Goal: Task Accomplishment & Management: Manage account settings

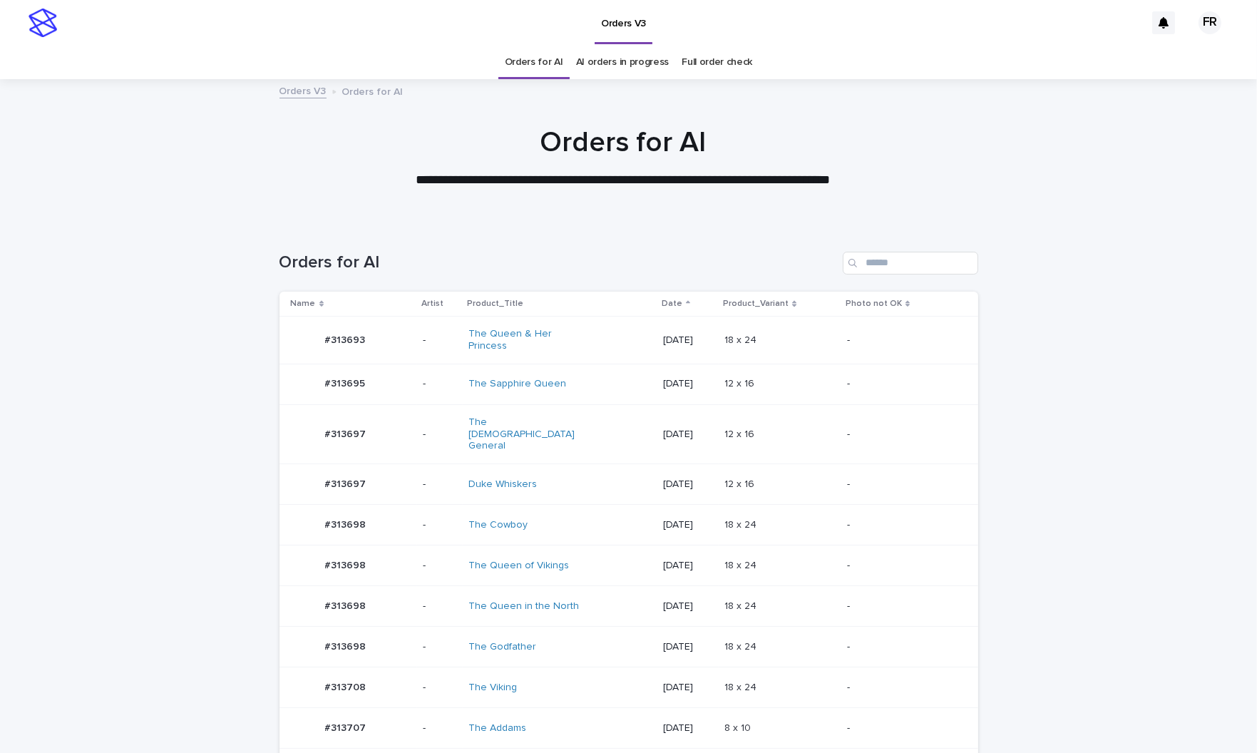
click at [377, 271] on h1 "Orders for AI" at bounding box center [559, 262] width 558 height 21
click at [807, 627] on td "18 x 24 18 x 24" at bounding box center [780, 647] width 123 height 41
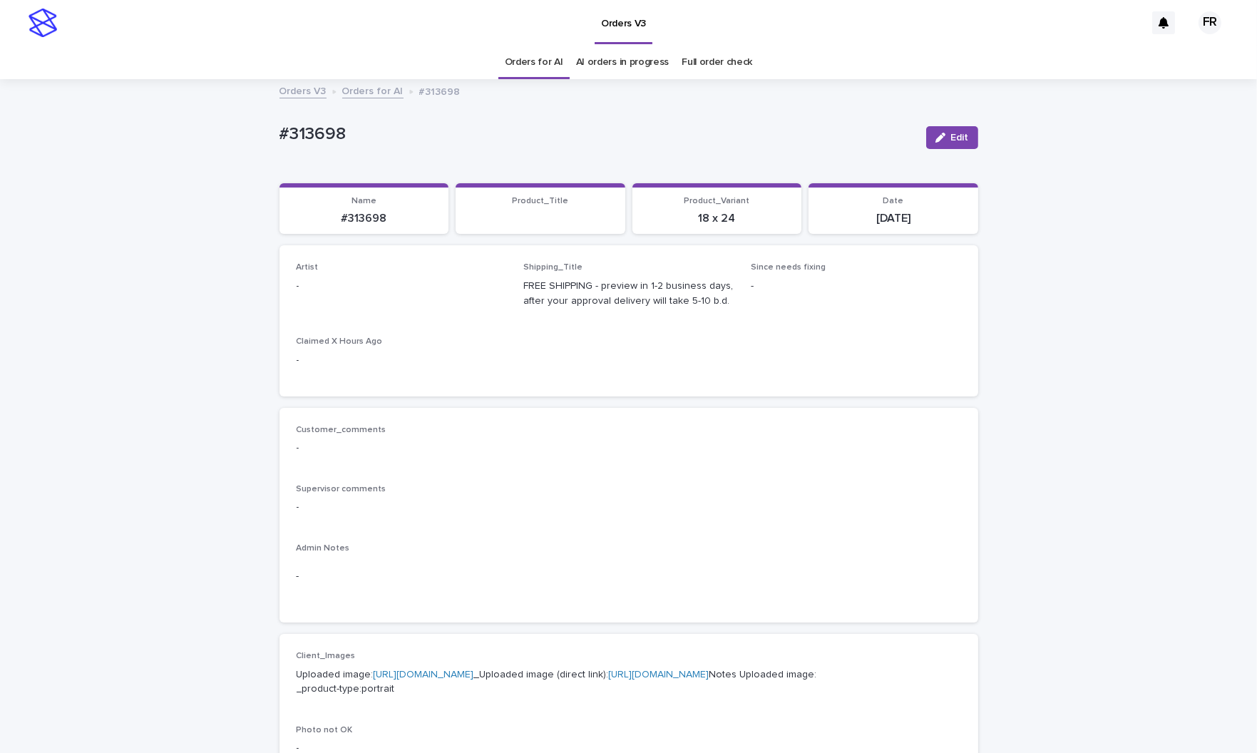
click at [964, 120] on div "Edit" at bounding box center [950, 137] width 58 height 57
click at [953, 133] on span "Edit" at bounding box center [960, 138] width 18 height 10
click at [352, 285] on div "Select..." at bounding box center [378, 293] width 163 height 24
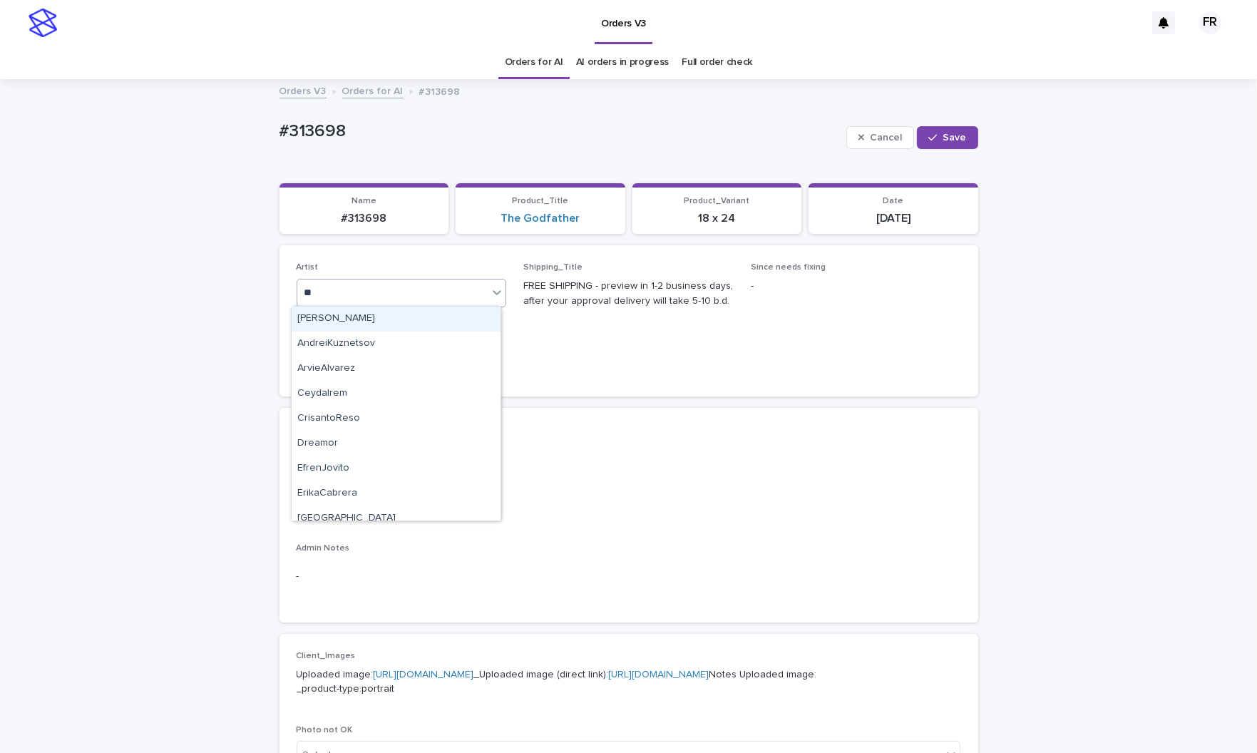
type input "***"
click at [357, 316] on div "FranciscoRebollo" at bounding box center [396, 319] width 209 height 25
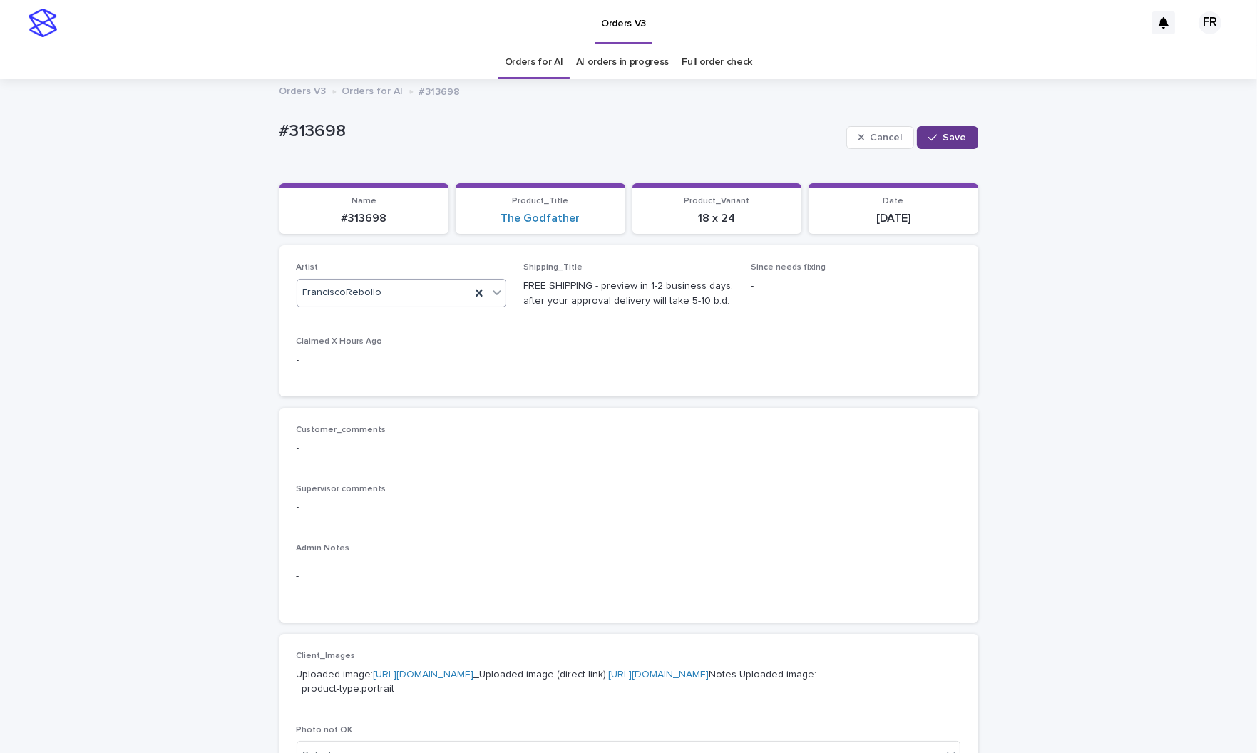
click at [951, 128] on button "Save" at bounding box center [947, 137] width 61 height 23
click at [362, 222] on p "#313698" at bounding box center [364, 219] width 153 height 14
copy p "313698"
click at [260, 281] on div "Loading... Saving… Loading... Saving… #313698 Edit #313698 Edit Sorry, there wa…" at bounding box center [628, 730] width 1257 height 1299
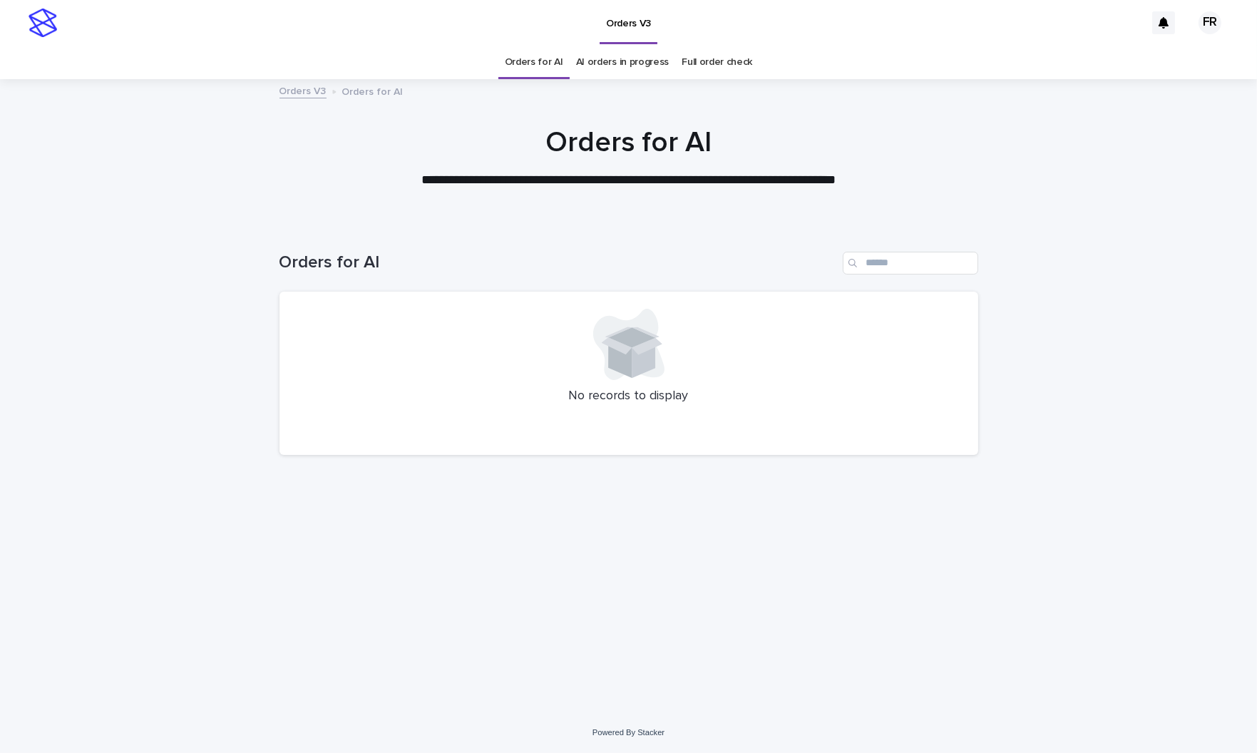
click at [531, 67] on link "Orders for AI" at bounding box center [534, 63] width 58 height 34
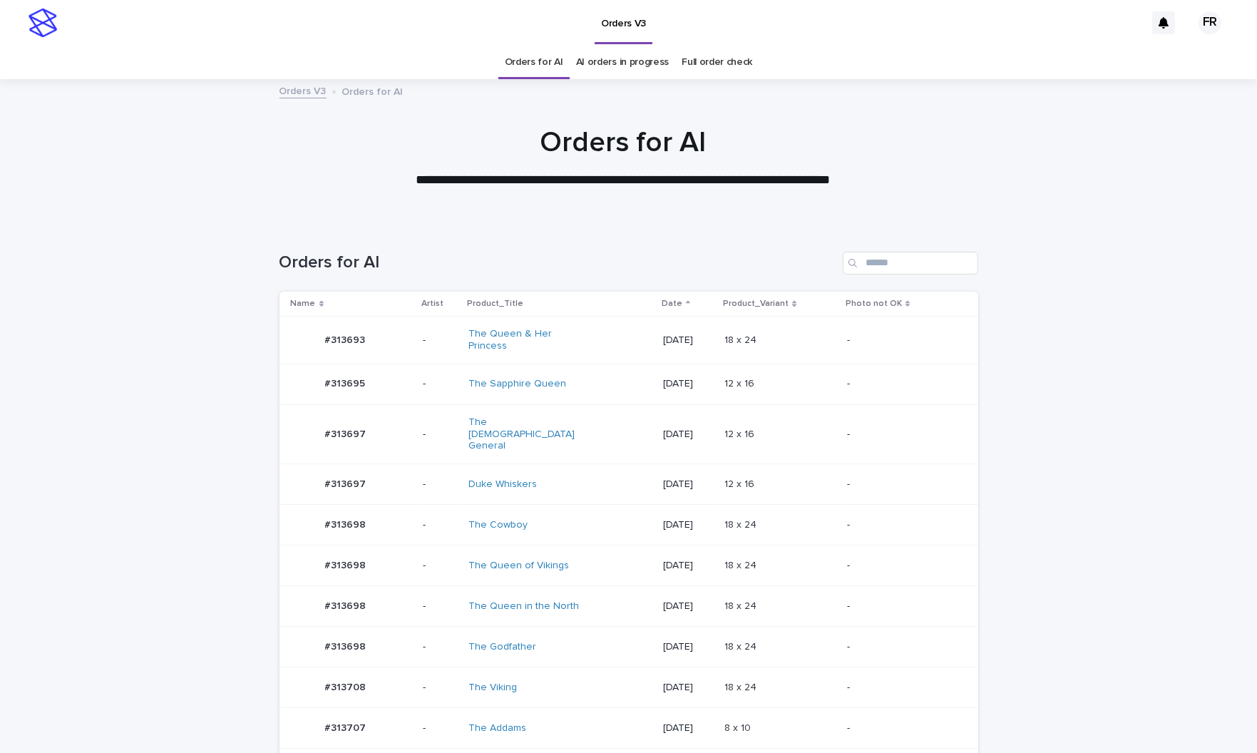
click at [531, 67] on link "Orders for AI" at bounding box center [534, 63] width 58 height 34
click at [571, 722] on div "The Queen" at bounding box center [528, 728] width 119 height 12
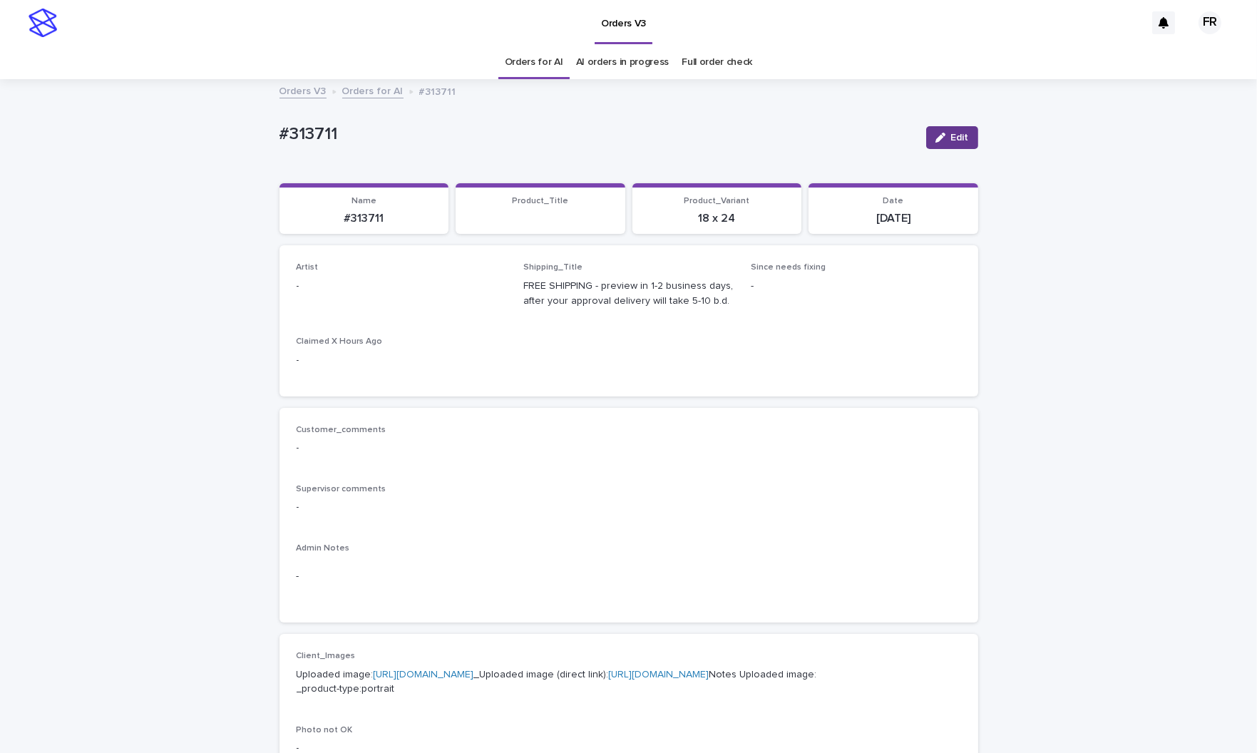
click at [936, 140] on icon "button" at bounding box center [941, 138] width 10 height 10
click at [357, 282] on div "Select..." at bounding box center [378, 293] width 163 height 24
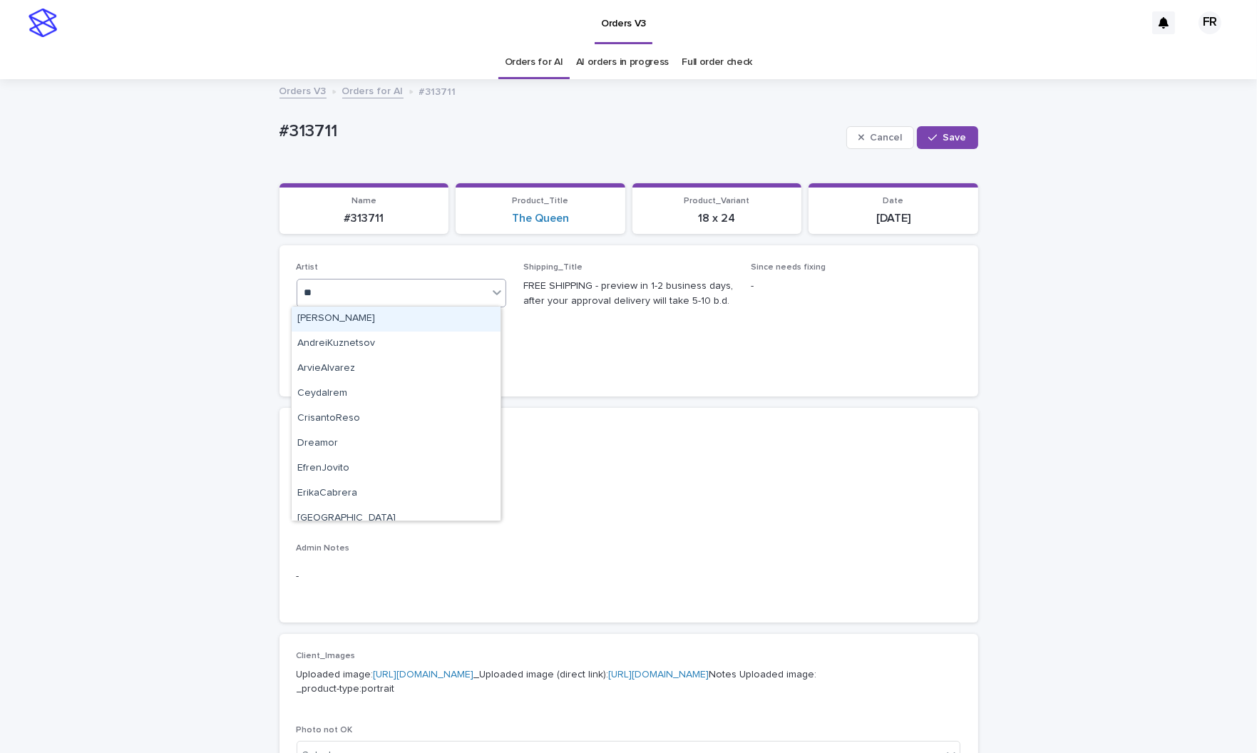
type input "***"
click at [352, 317] on div "FranciscoRebollo" at bounding box center [396, 319] width 209 height 25
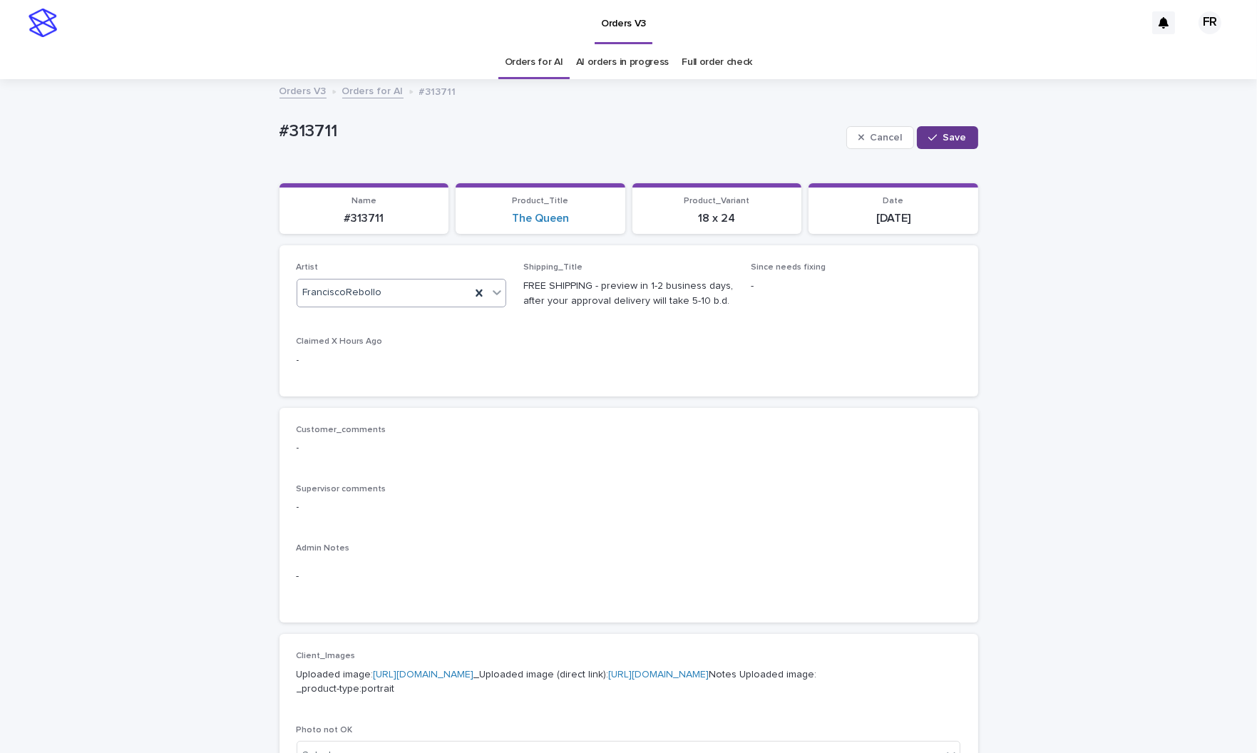
click at [938, 135] on div "button" at bounding box center [935, 138] width 14 height 10
click at [367, 222] on p "#313711" at bounding box center [364, 219] width 153 height 14
click at [366, 220] on p "#313711" at bounding box center [364, 219] width 153 height 14
copy p "313711"
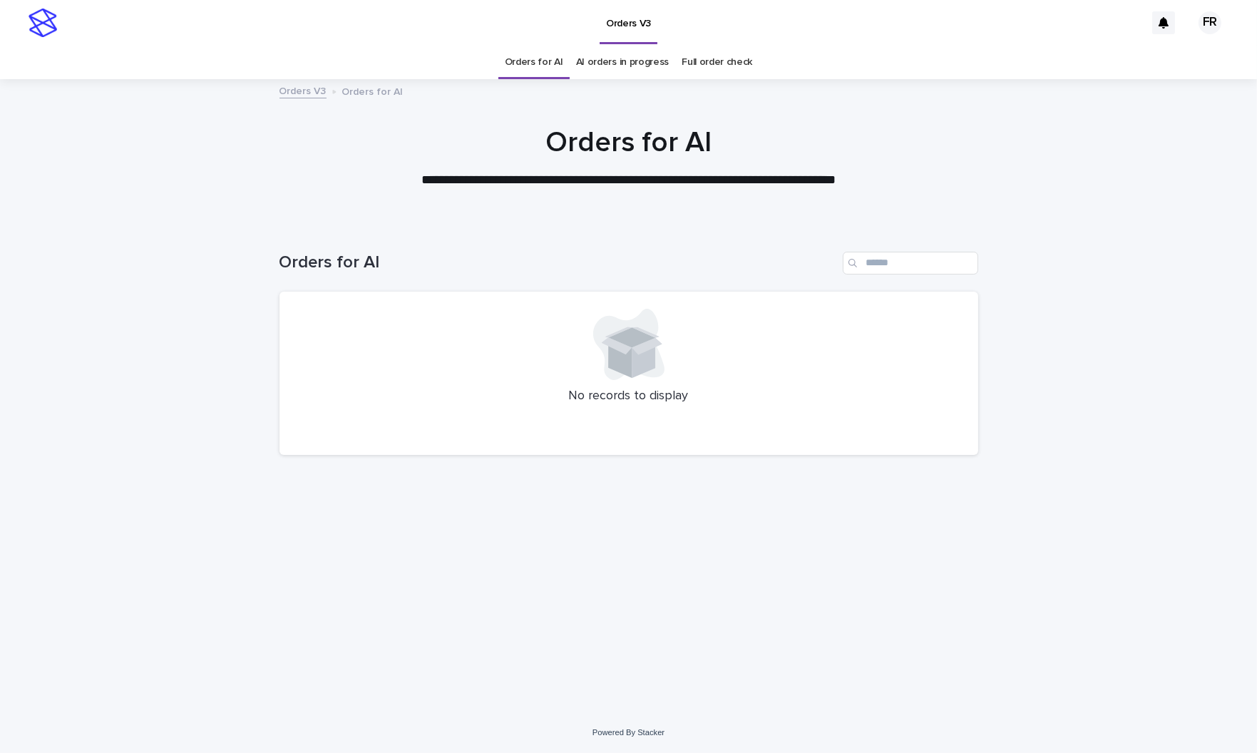
click at [568, 68] on div "Orders for AI" at bounding box center [533, 63] width 71 height 34
click at [557, 68] on link "Orders for AI" at bounding box center [534, 63] width 58 height 34
click at [548, 67] on link "Orders for AI" at bounding box center [534, 63] width 58 height 34
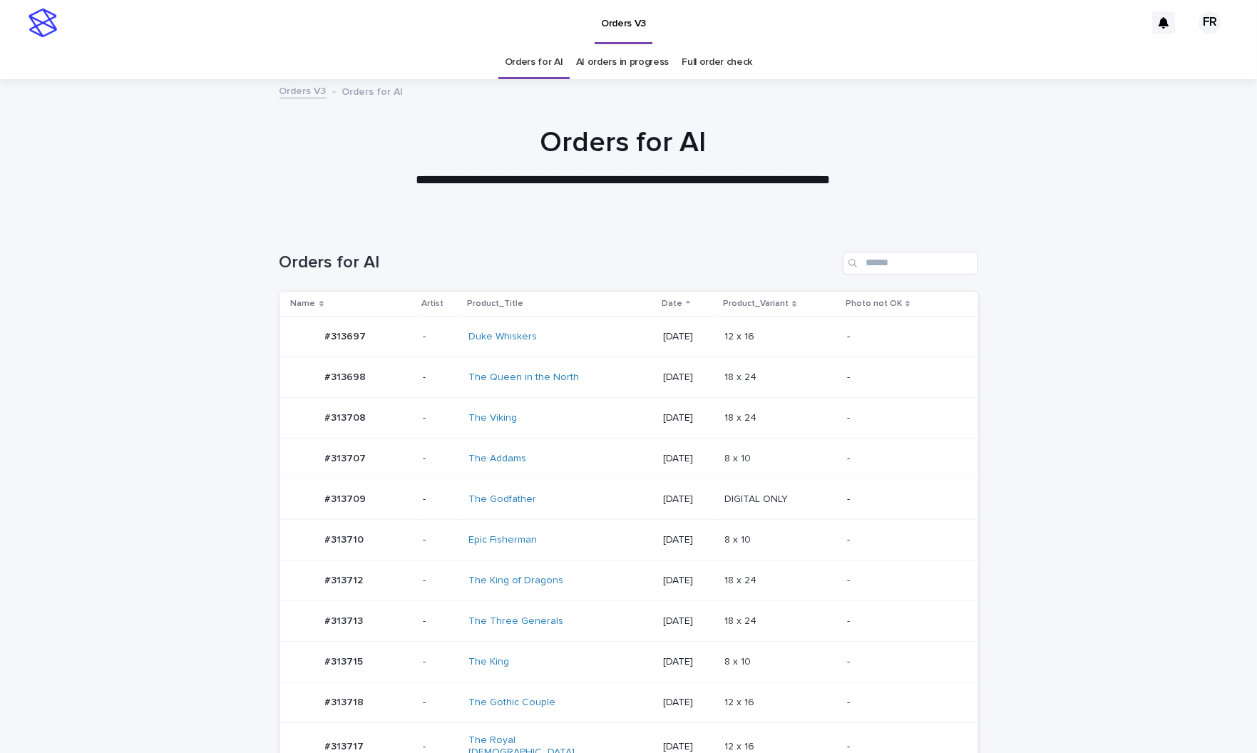
click at [624, 455] on div "The Addams" at bounding box center [560, 459] width 183 height 24
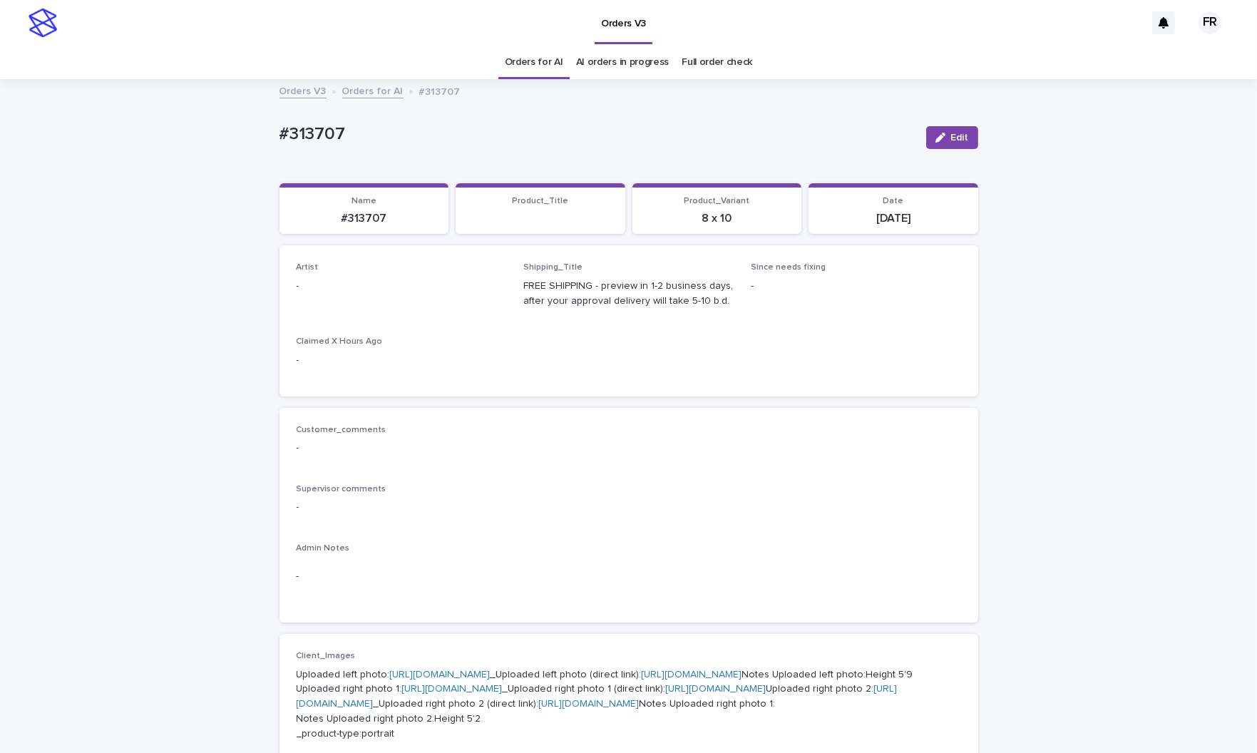
click at [951, 133] on span "Edit" at bounding box center [960, 138] width 18 height 10
click at [398, 290] on div "Select..." at bounding box center [378, 293] width 163 height 24
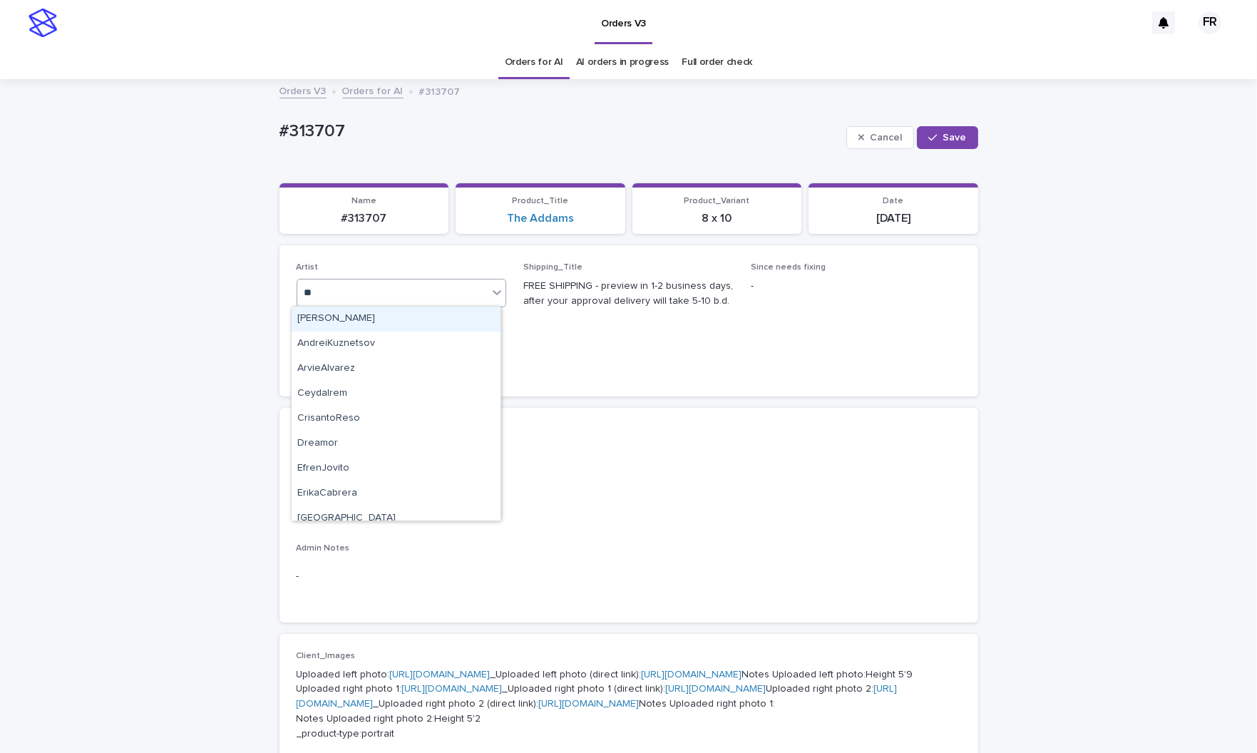
type input "***"
click at [430, 323] on div "FranciscoRebollo" at bounding box center [396, 319] width 209 height 25
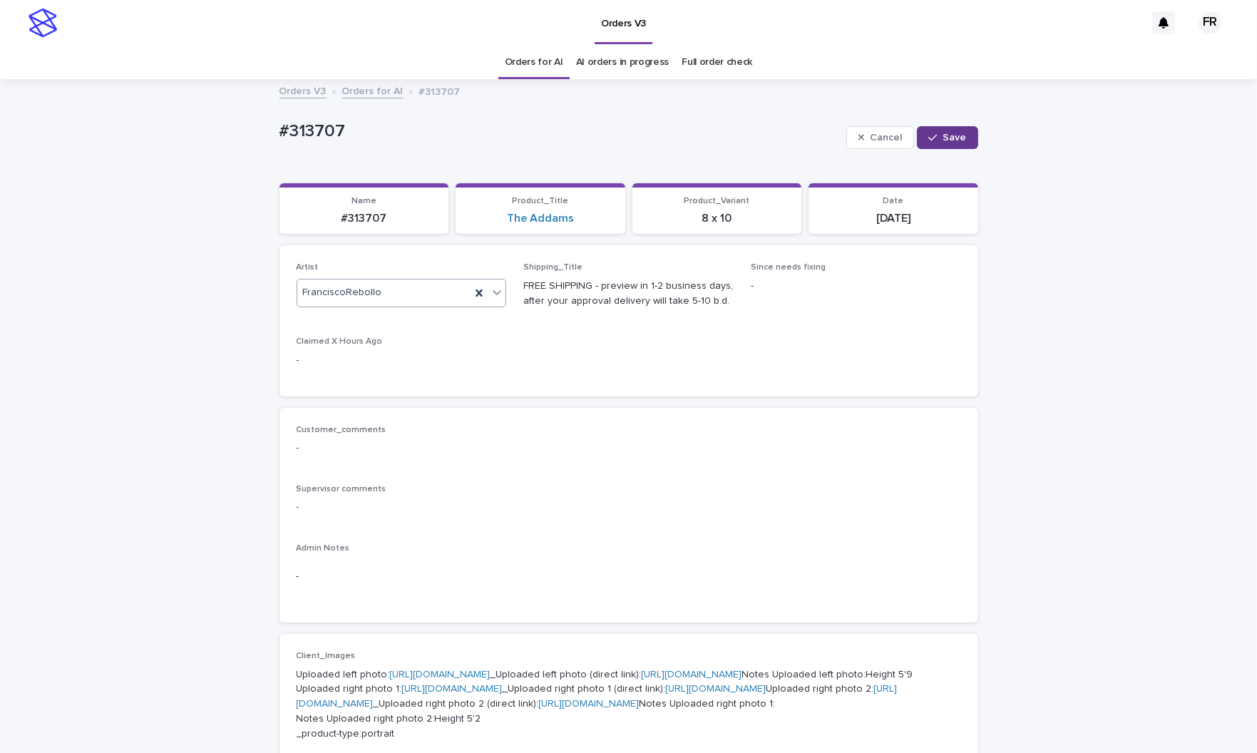
click at [928, 133] on icon "button" at bounding box center [932, 138] width 9 height 10
click at [367, 217] on p "#313707" at bounding box center [364, 219] width 153 height 14
copy p "313707"
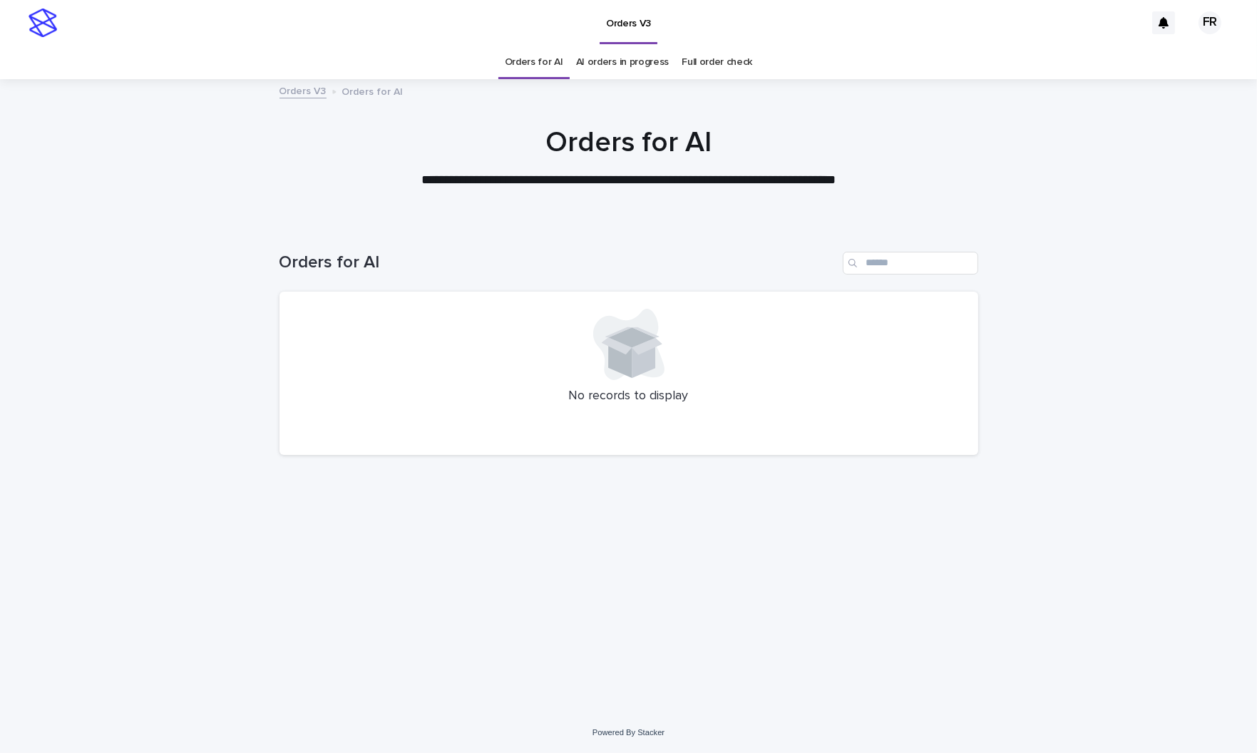
click at [526, 66] on link "Orders for AI" at bounding box center [534, 63] width 58 height 34
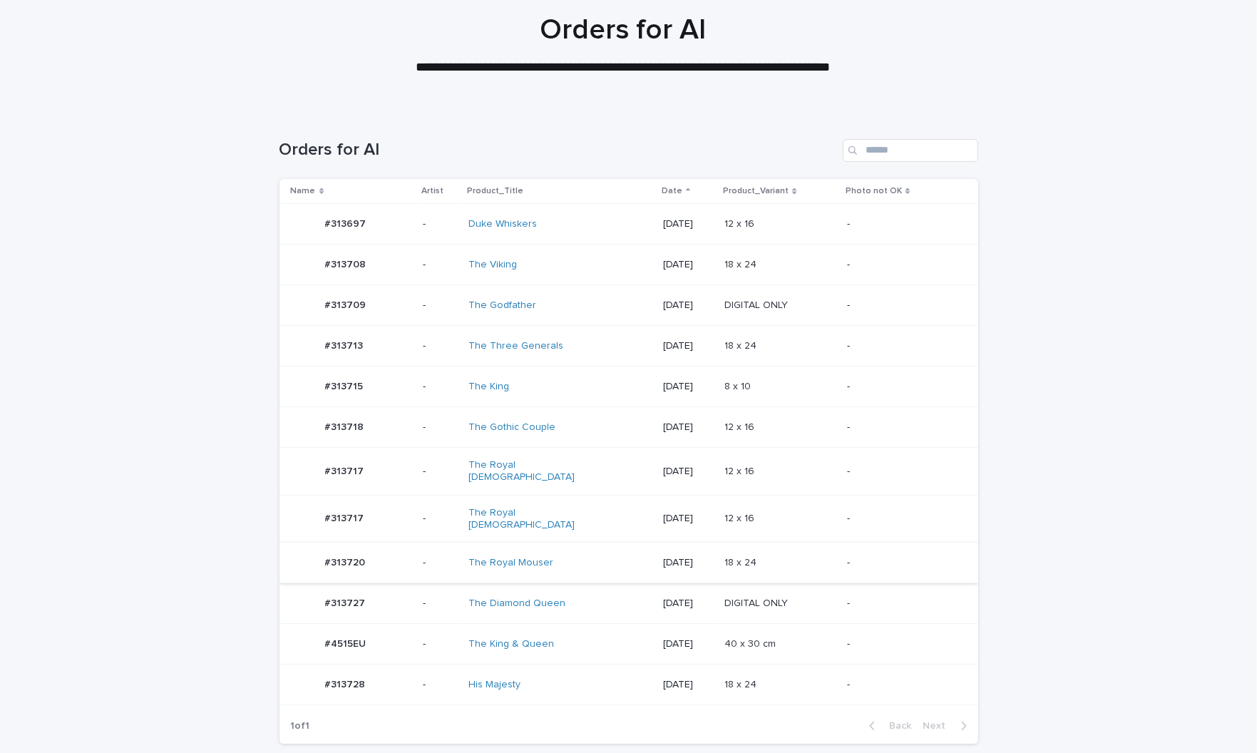
scroll to position [209, 0]
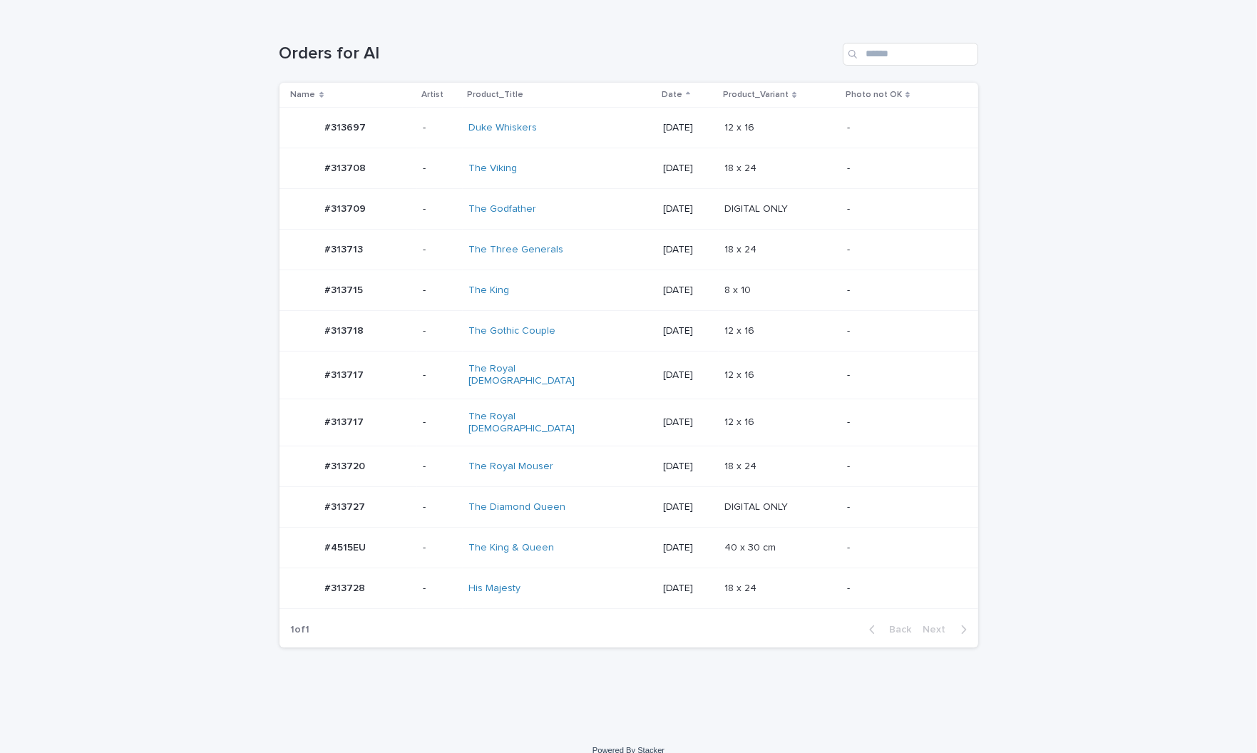
click at [663, 583] on p "2025-09-11" at bounding box center [688, 589] width 50 height 12
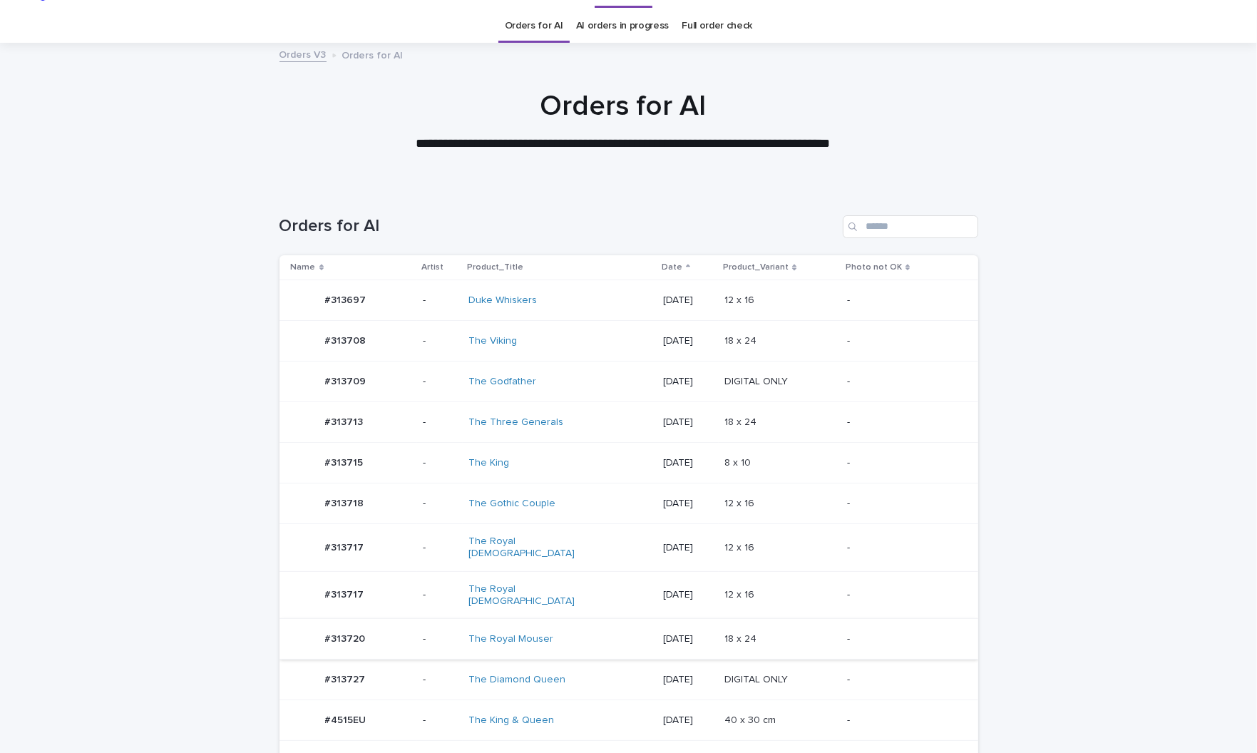
scroll to position [45, 0]
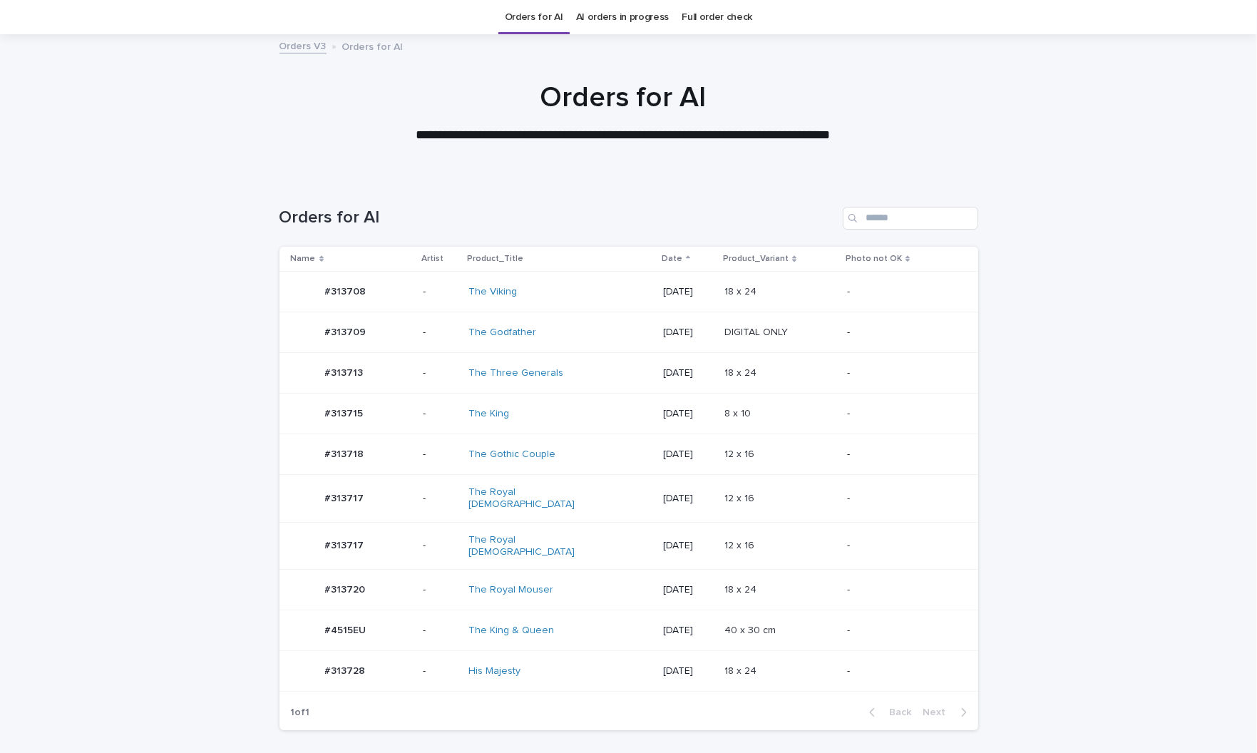
click at [597, 621] on div "The King & Queen" at bounding box center [560, 631] width 183 height 24
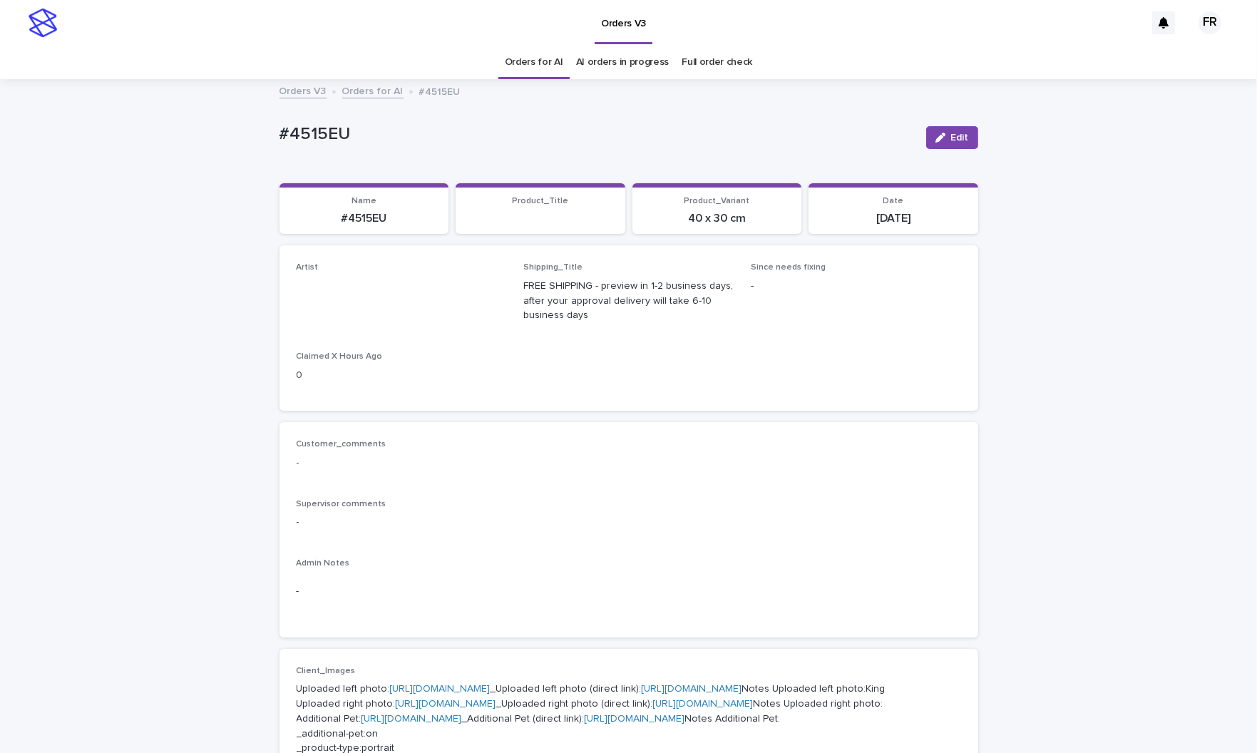
click at [948, 150] on div "Edit" at bounding box center [950, 137] width 58 height 57
click at [520, 61] on link "Orders for AI" at bounding box center [534, 63] width 58 height 34
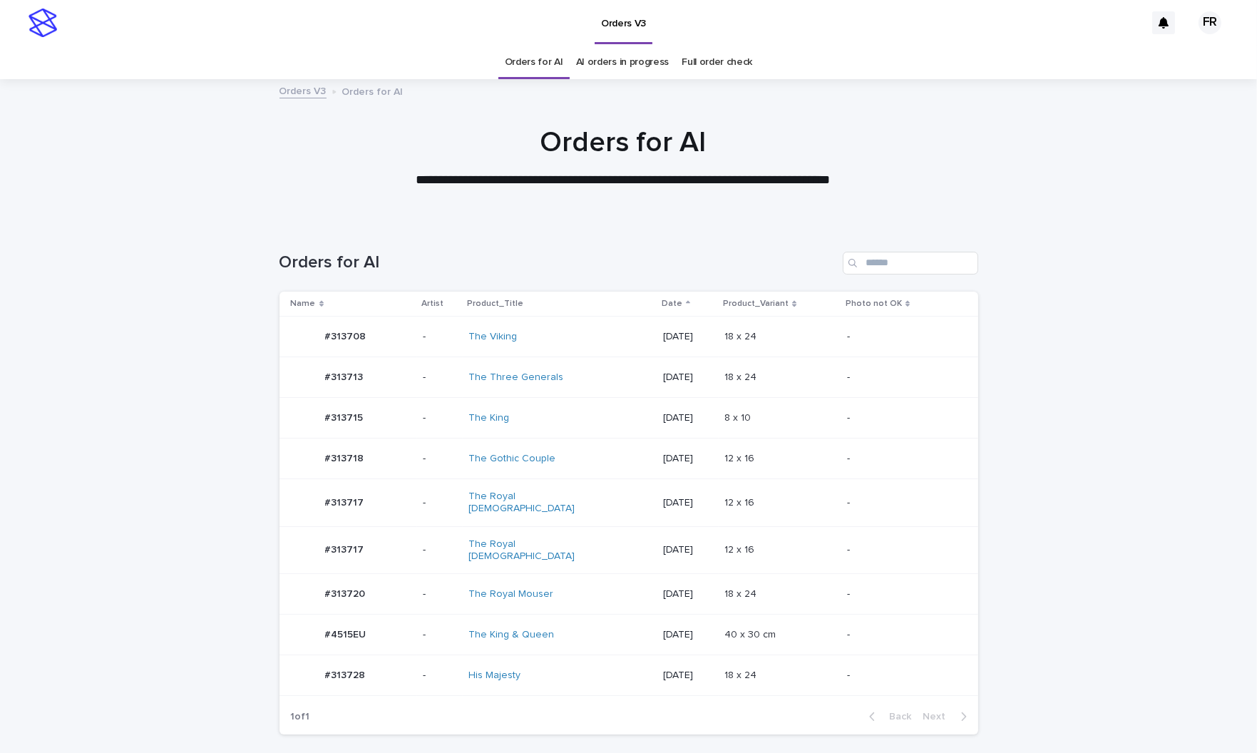
click at [521, 61] on link "Orders for AI" at bounding box center [534, 63] width 58 height 34
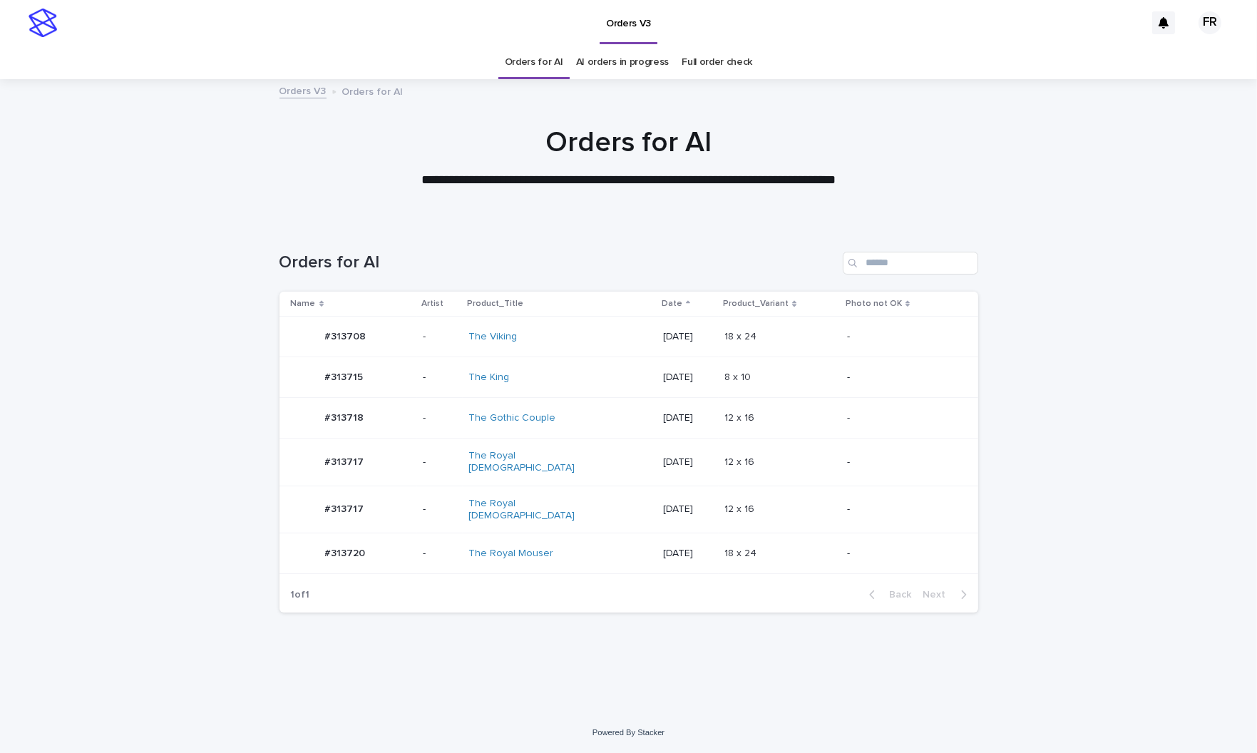
click at [663, 374] on p "2025-09-11" at bounding box center [688, 378] width 50 height 12
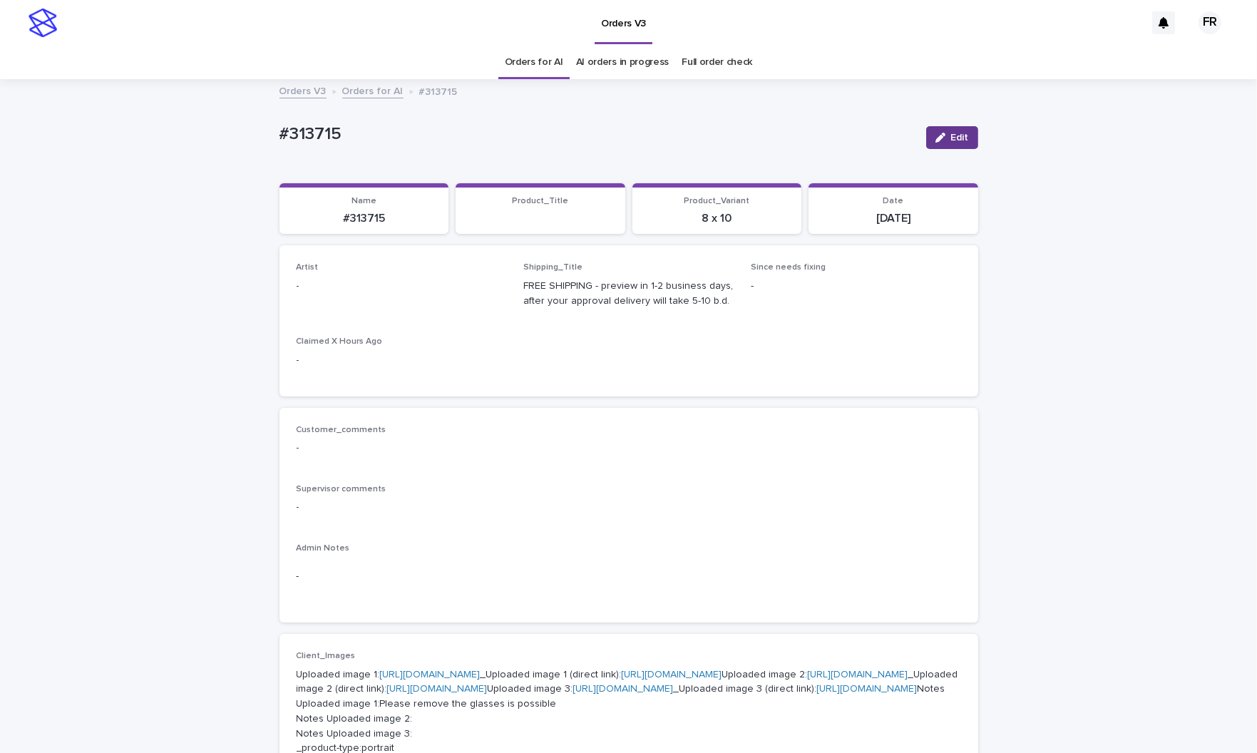
click at [968, 126] on button "Edit" at bounding box center [952, 137] width 52 height 23
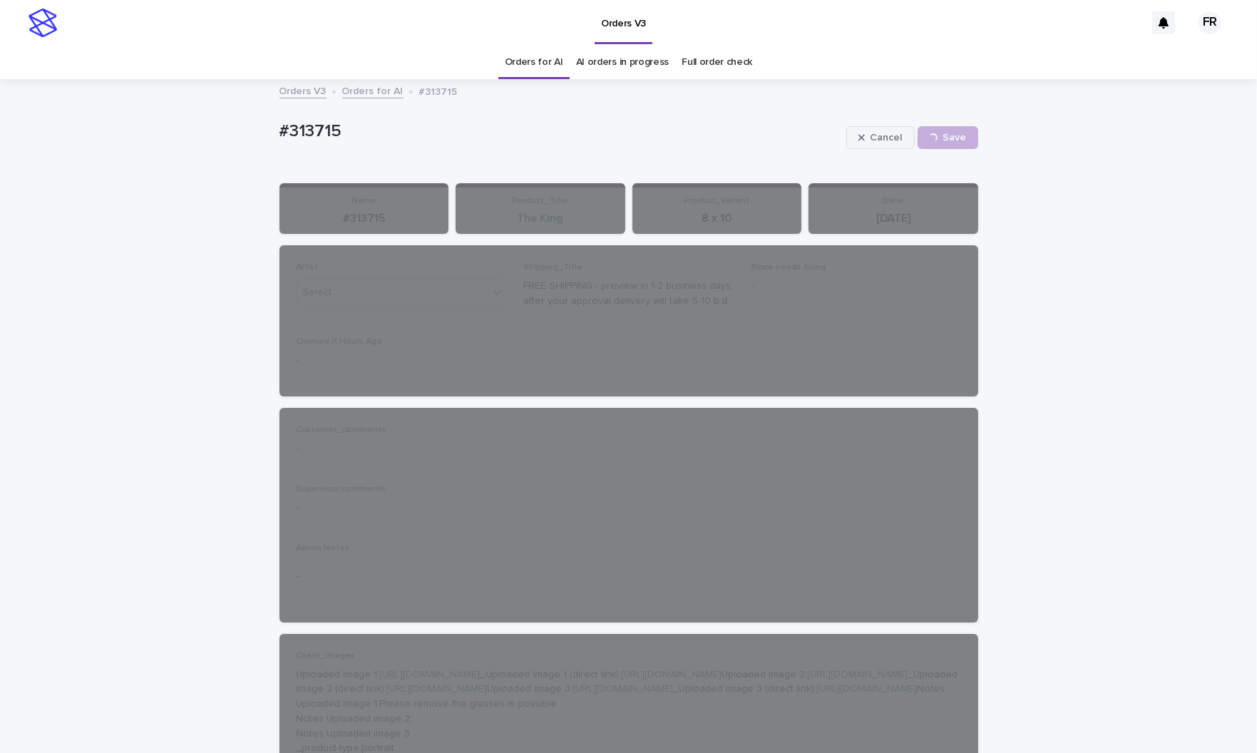
click at [892, 135] on span "Cancel" at bounding box center [887, 138] width 32 height 10
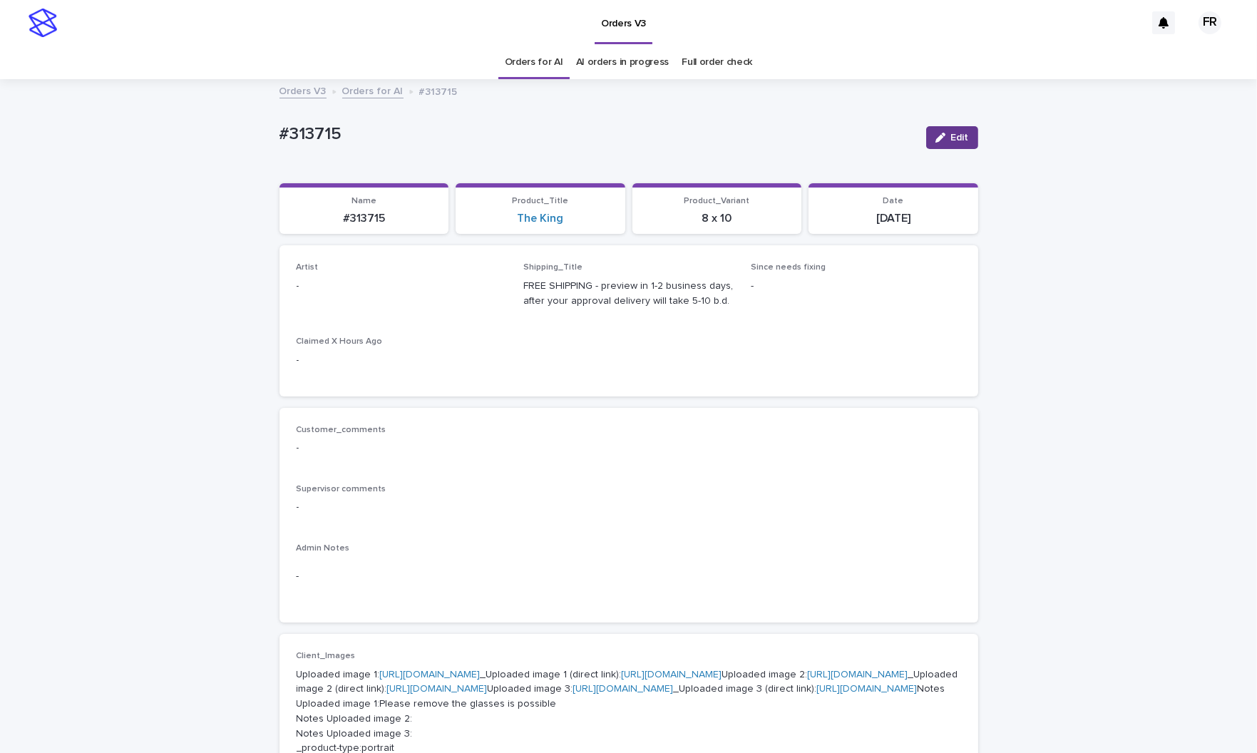
click at [934, 147] on button "Edit" at bounding box center [952, 137] width 52 height 23
drag, startPoint x: 934, startPoint y: 147, endPoint x: 736, endPoint y: 186, distance: 202.1
click at [937, 136] on div "button" at bounding box center [935, 138] width 14 height 10
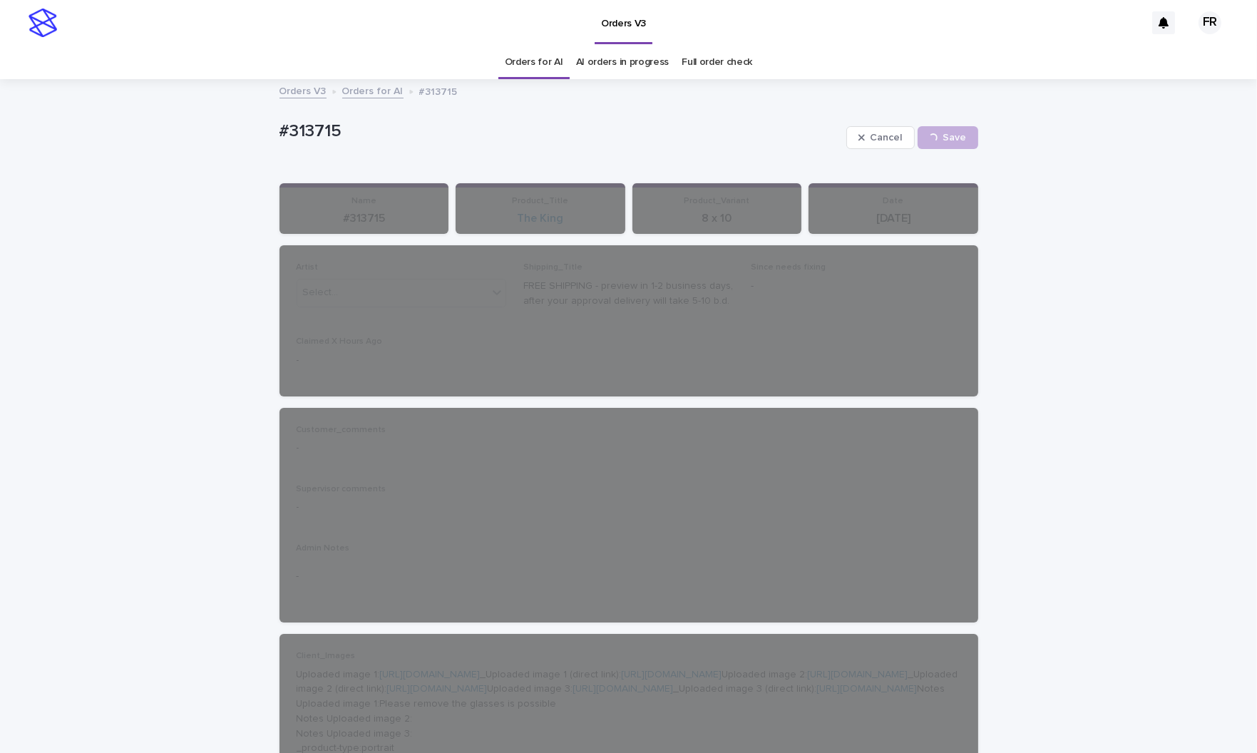
click at [826, 146] on div "#313715" at bounding box center [560, 137] width 561 height 32
drag, startPoint x: 851, startPoint y: 143, endPoint x: 859, endPoint y: 143, distance: 7.2
click at [859, 143] on button "Cancel" at bounding box center [880, 137] width 68 height 23
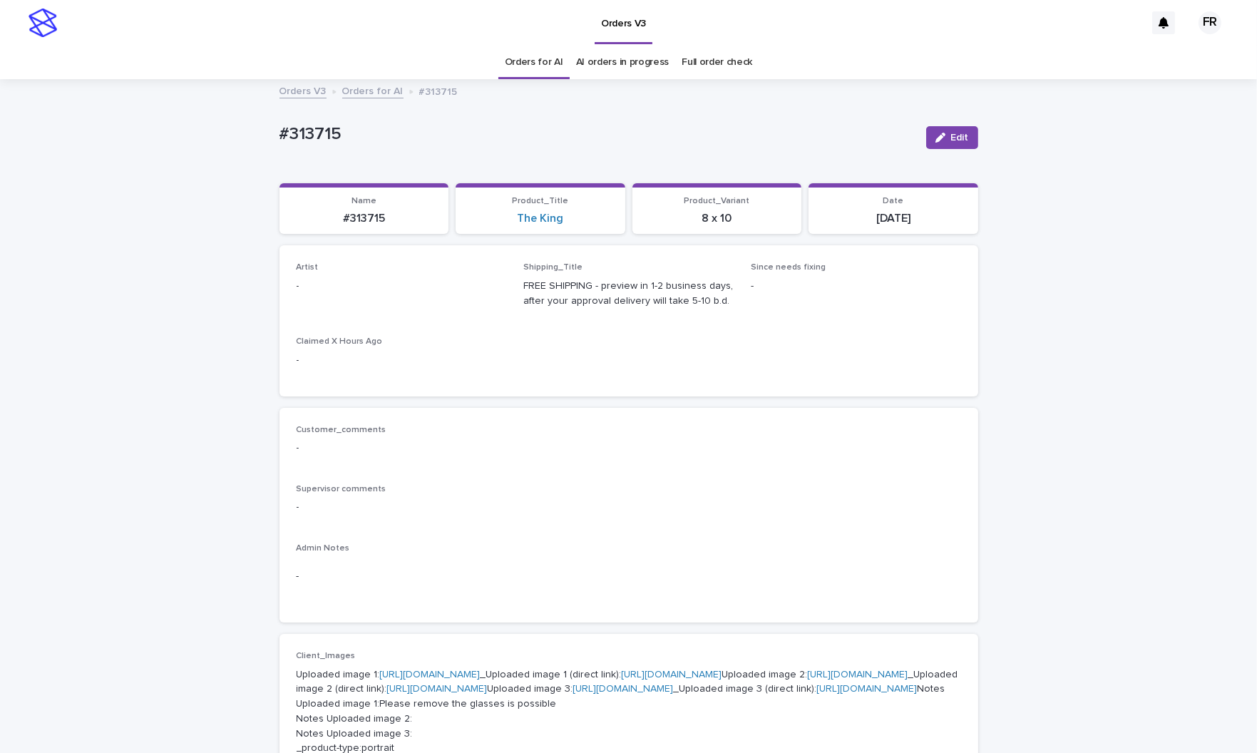
click at [379, 272] on div "Artist -" at bounding box center [402, 283] width 210 height 42
click at [372, 287] on p "-" at bounding box center [402, 286] width 210 height 15
click at [526, 69] on link "Orders for AI" at bounding box center [534, 63] width 58 height 34
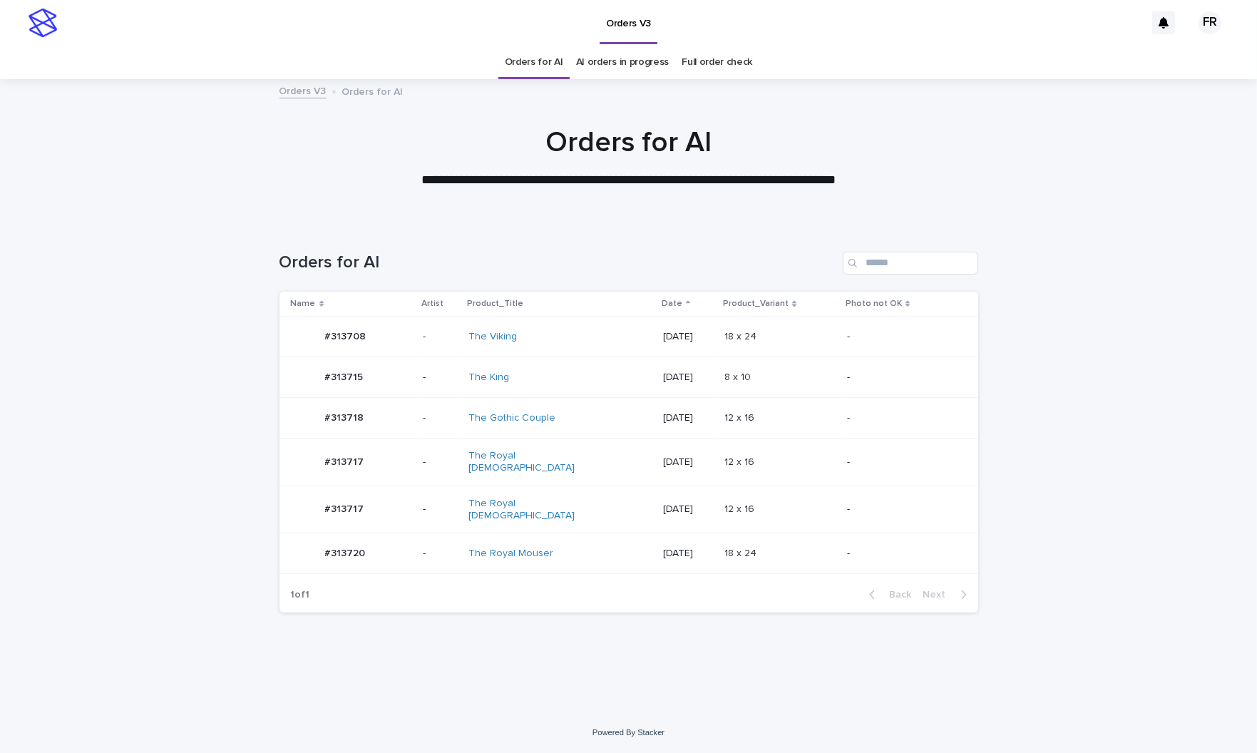
click at [526, 69] on link "Orders for AI" at bounding box center [534, 63] width 58 height 34
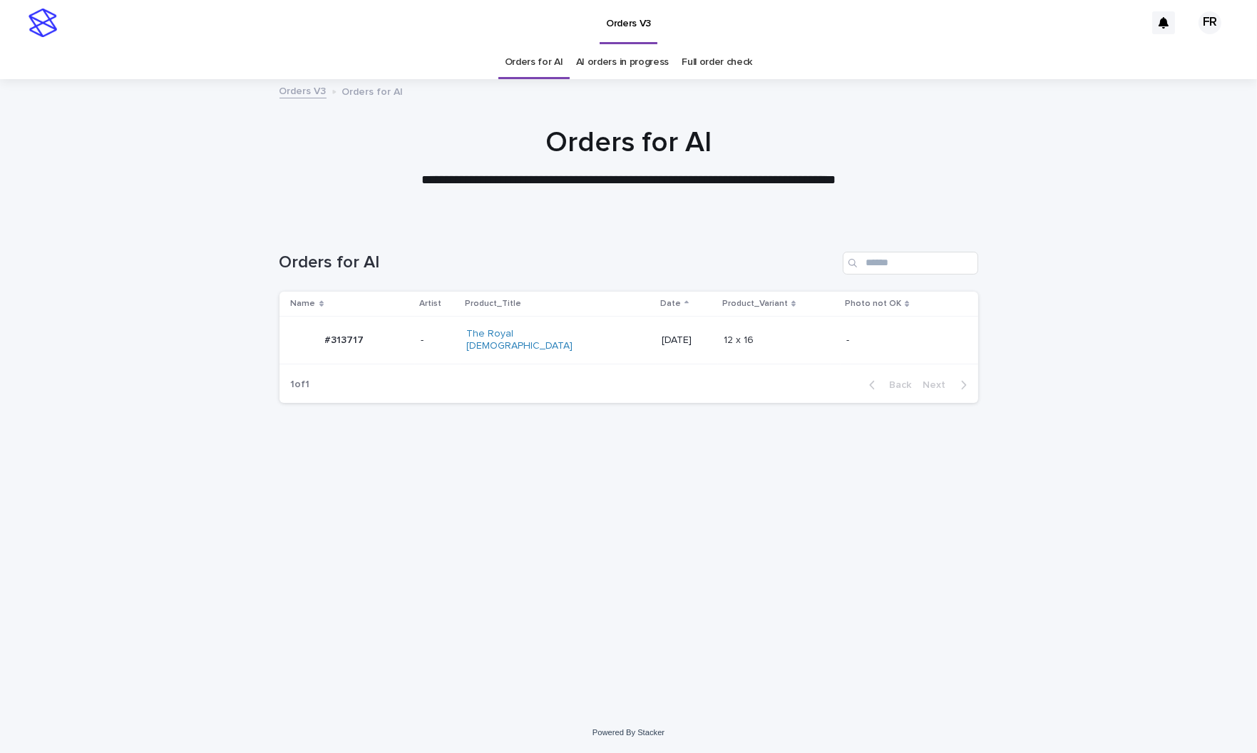
drag, startPoint x: 615, startPoint y: 217, endPoint x: 541, endPoint y: 201, distance: 76.0
click at [616, 216] on div at bounding box center [628, 151] width 1257 height 143
click at [604, 367] on div "1 of 1 Back Next" at bounding box center [629, 385] width 699 height 36
click at [662, 343] on div "2025-09-11" at bounding box center [687, 341] width 51 height 24
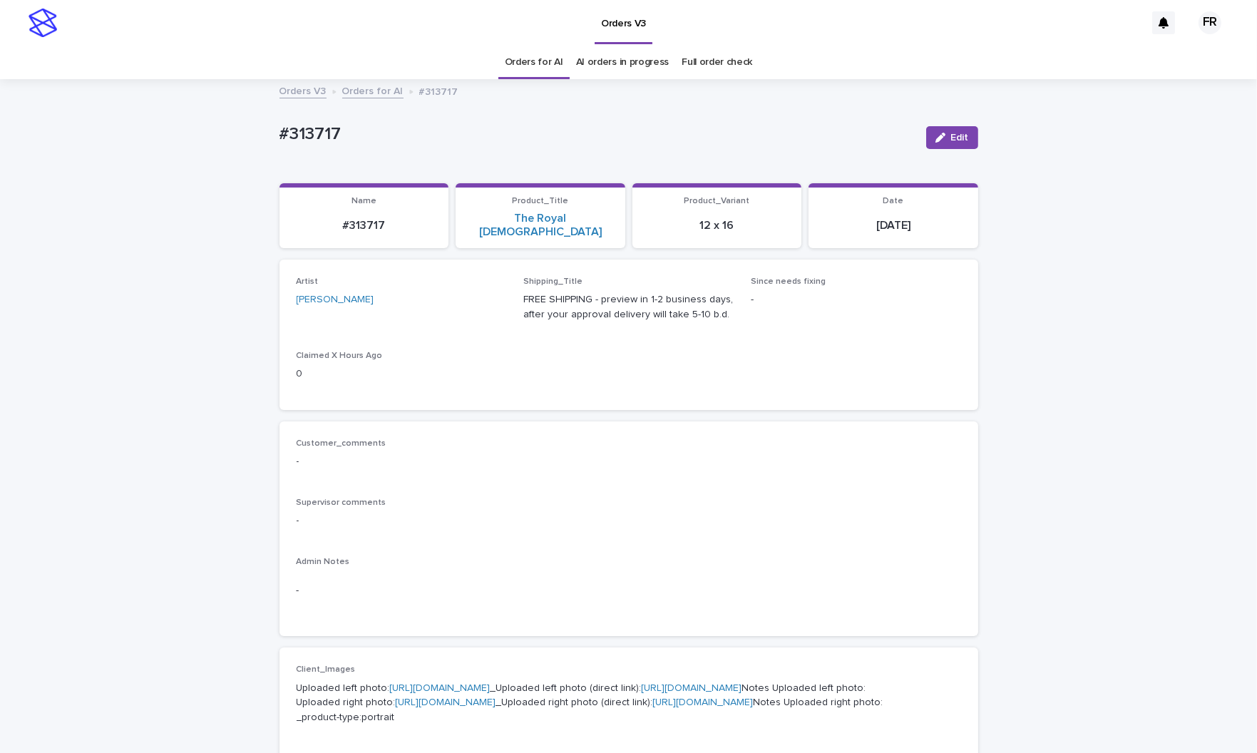
click at [951, 138] on span "Edit" at bounding box center [960, 138] width 18 height 10
click at [521, 66] on link "Orders for AI" at bounding box center [534, 63] width 58 height 34
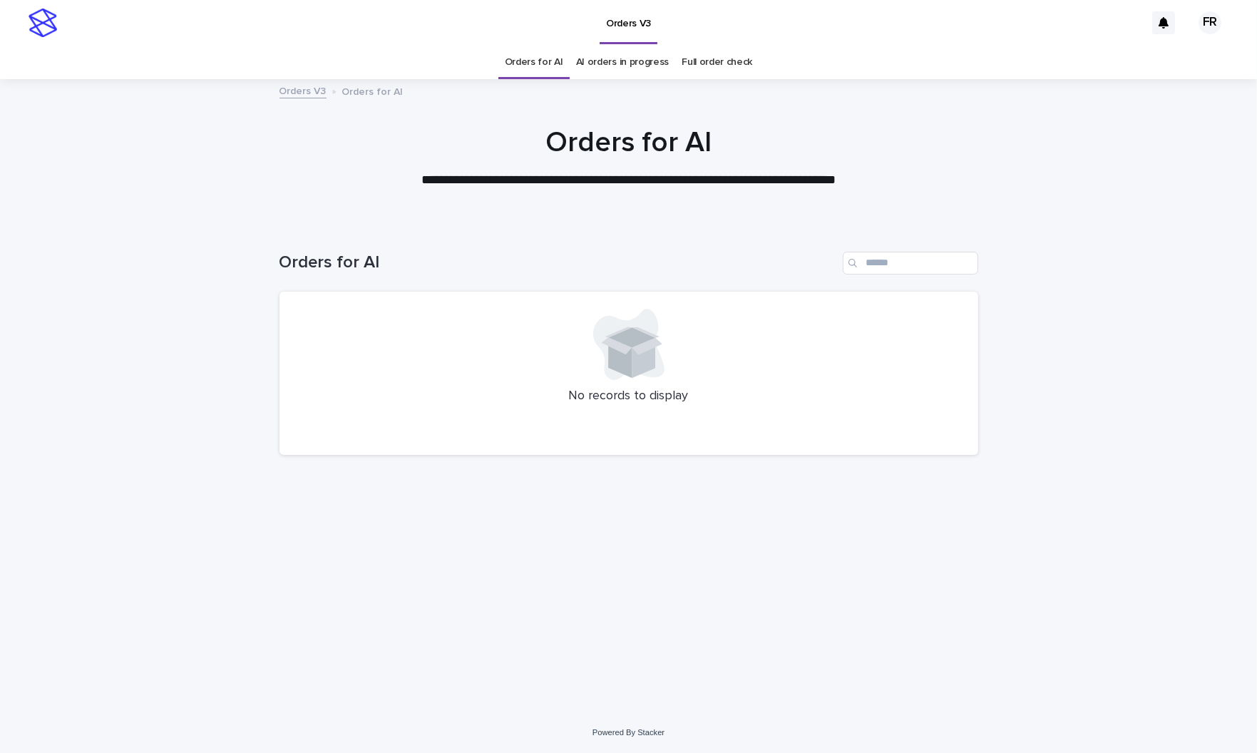
click at [521, 66] on link "Orders for AI" at bounding box center [534, 63] width 58 height 34
